Goal: Transaction & Acquisition: Purchase product/service

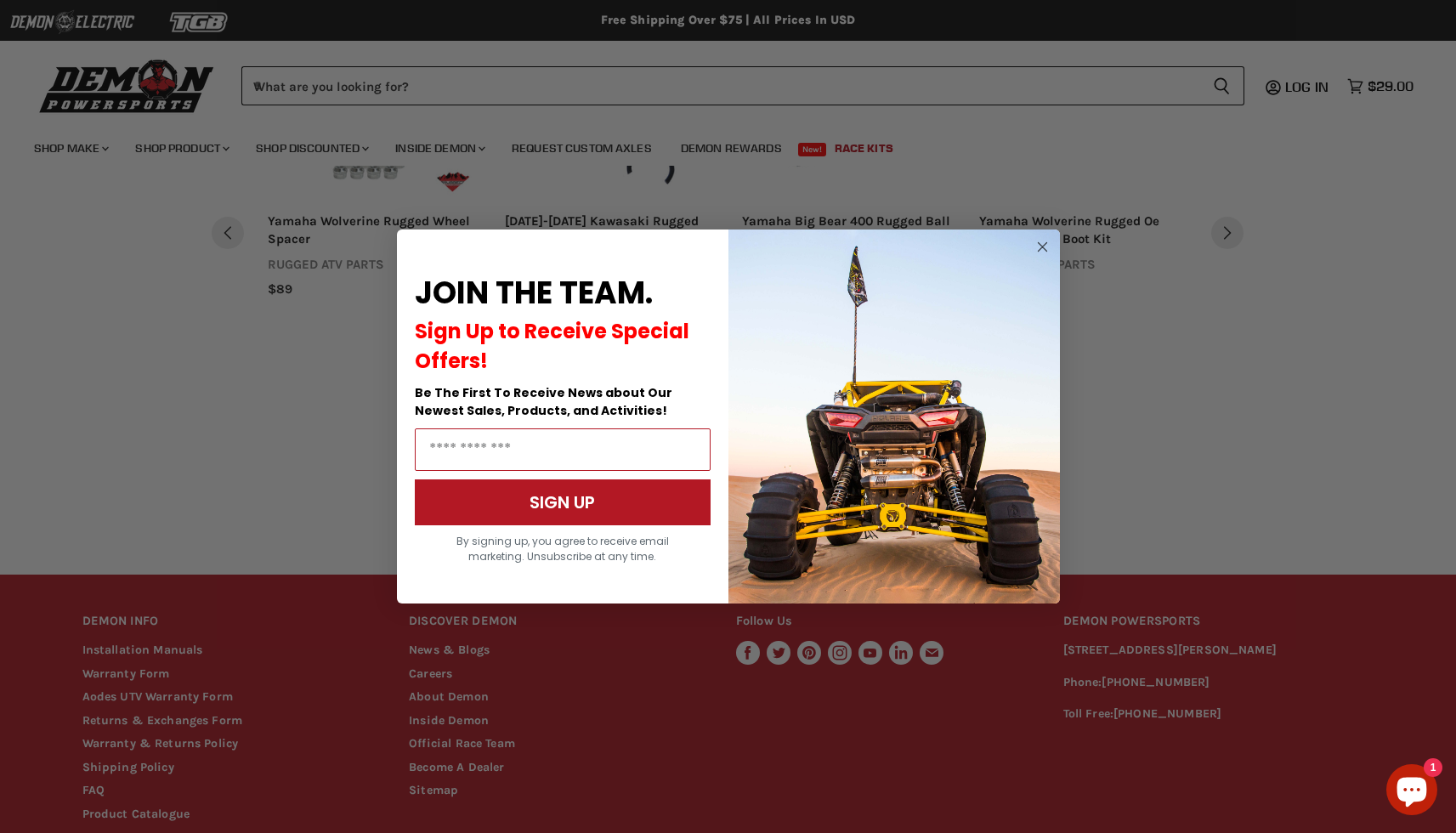
scroll to position [935, 0]
